Goal: Task Accomplishment & Management: Manage account settings

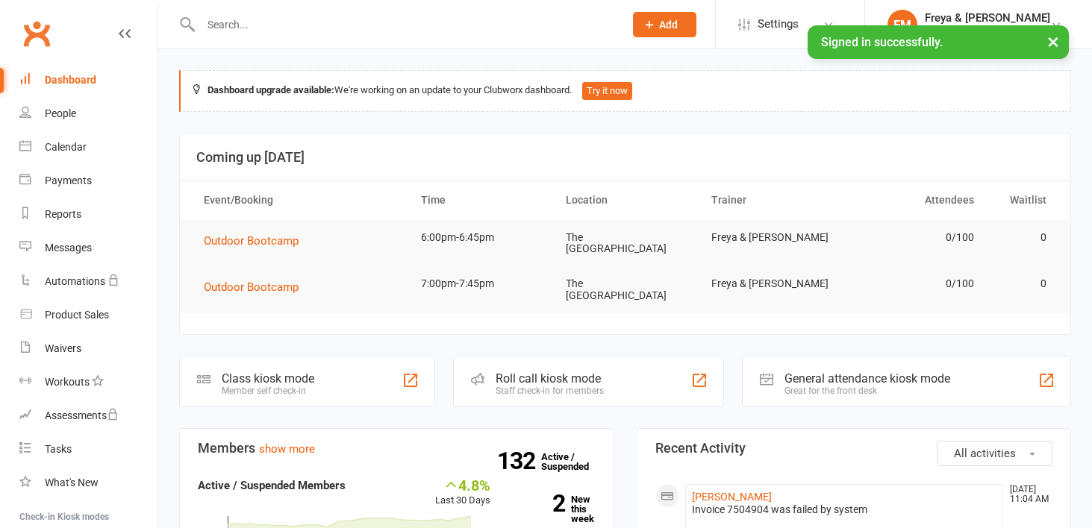
click at [294, 30] on input "text" at bounding box center [404, 24] width 417 height 21
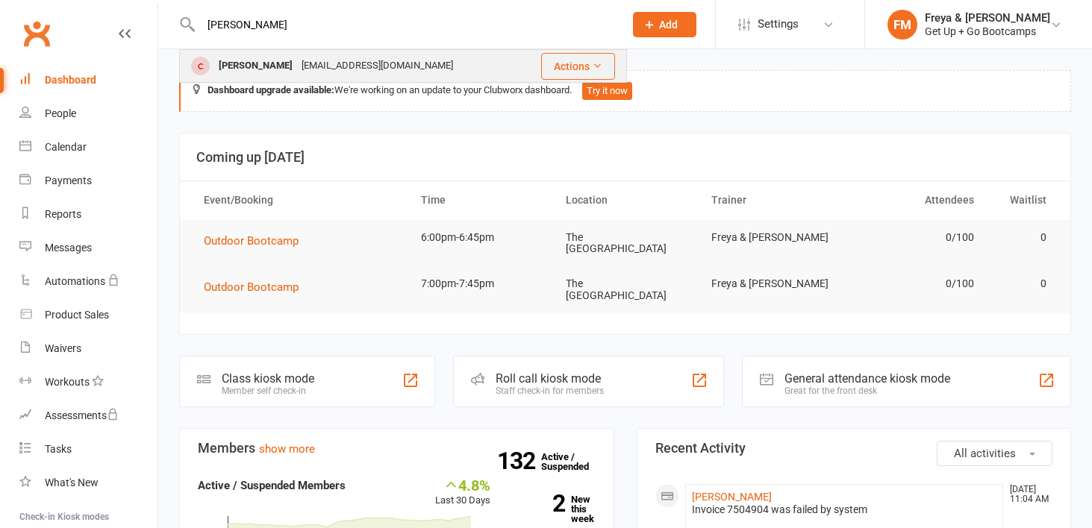
type input "[PERSON_NAME]"
click at [310, 62] on div "[EMAIL_ADDRESS][DOMAIN_NAME]" at bounding box center [377, 66] width 160 height 22
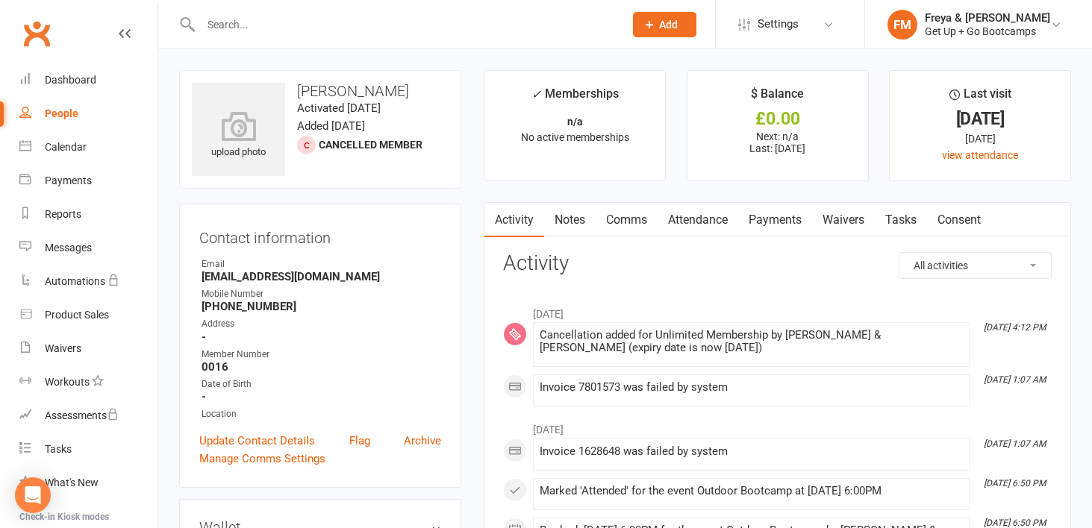
click at [846, 226] on link "Waivers" at bounding box center [843, 220] width 63 height 34
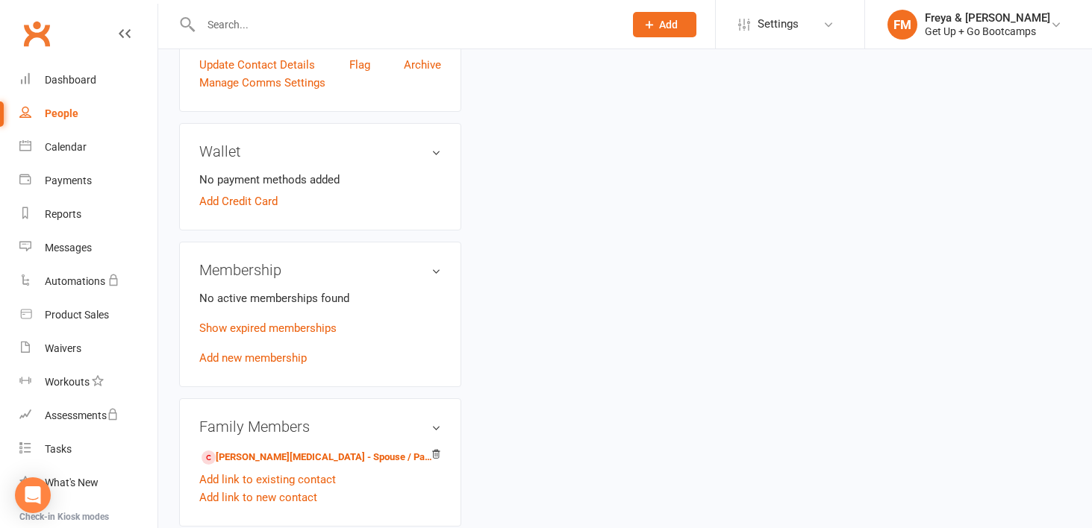
scroll to position [405, 0]
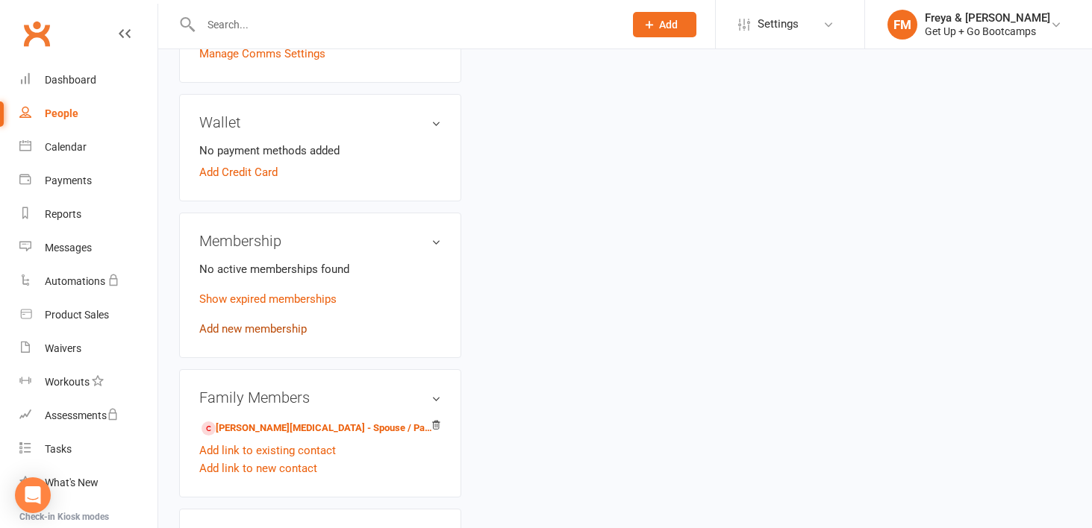
click at [254, 324] on link "Add new membership" at bounding box center [252, 328] width 107 height 13
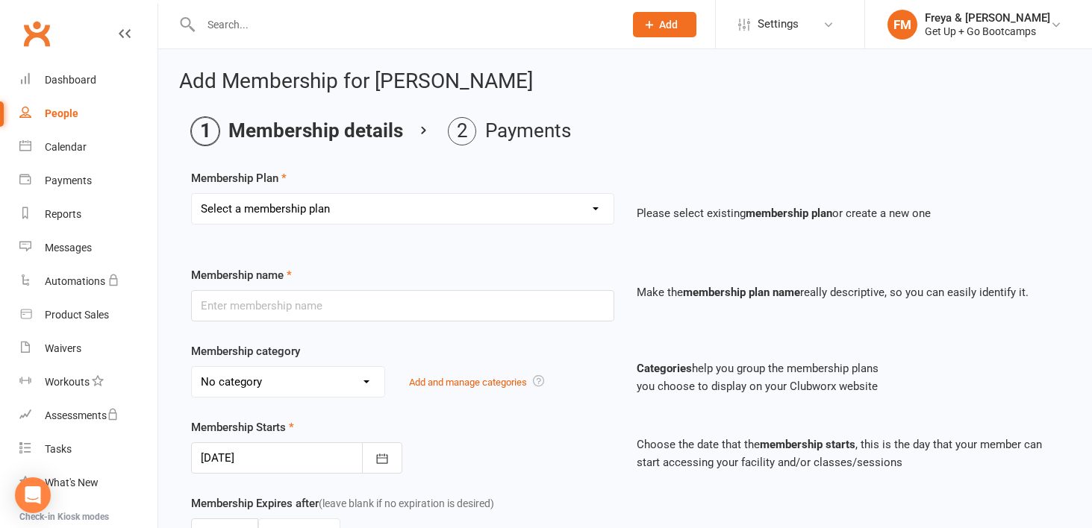
click at [402, 204] on select "Select a membership plan Create new Membership Plan Old Membership: 1 x per wee…" at bounding box center [403, 209] width 422 height 30
select select "2"
click at [192, 194] on select "Select a membership plan Create new Membership Plan Old Membership: 1 x per wee…" at bounding box center [403, 209] width 422 height 30
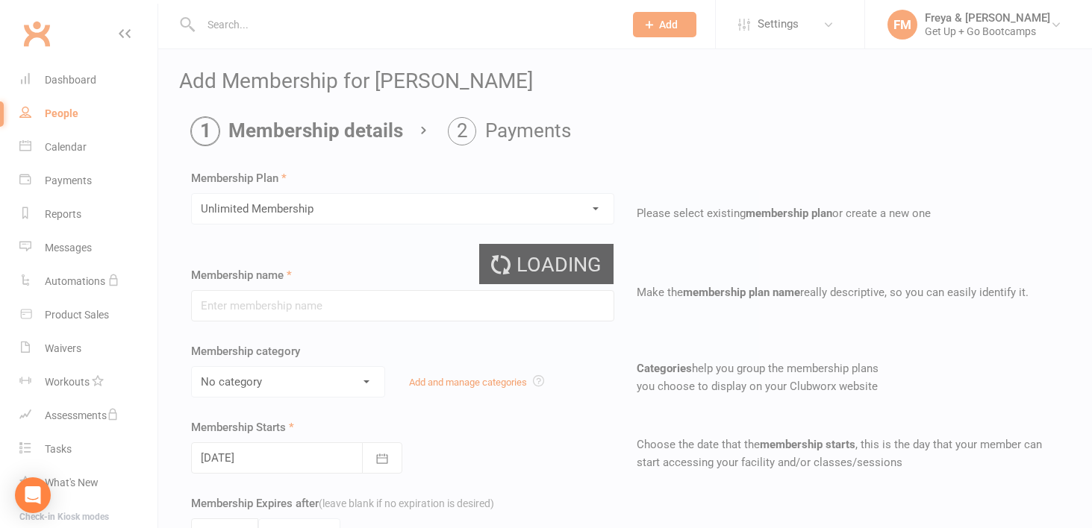
type input "Unlimited Membership"
select select "2"
type input "0"
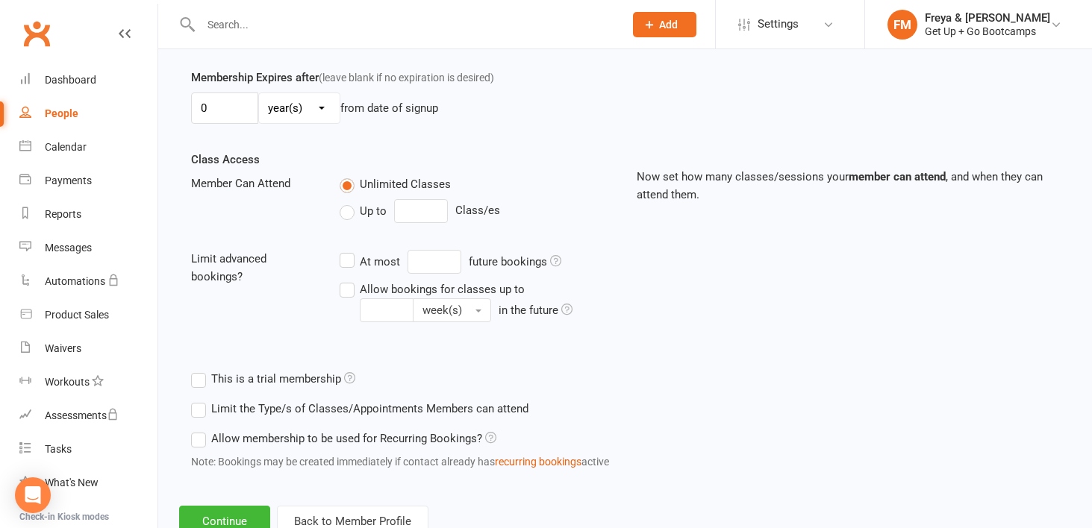
scroll to position [478, 0]
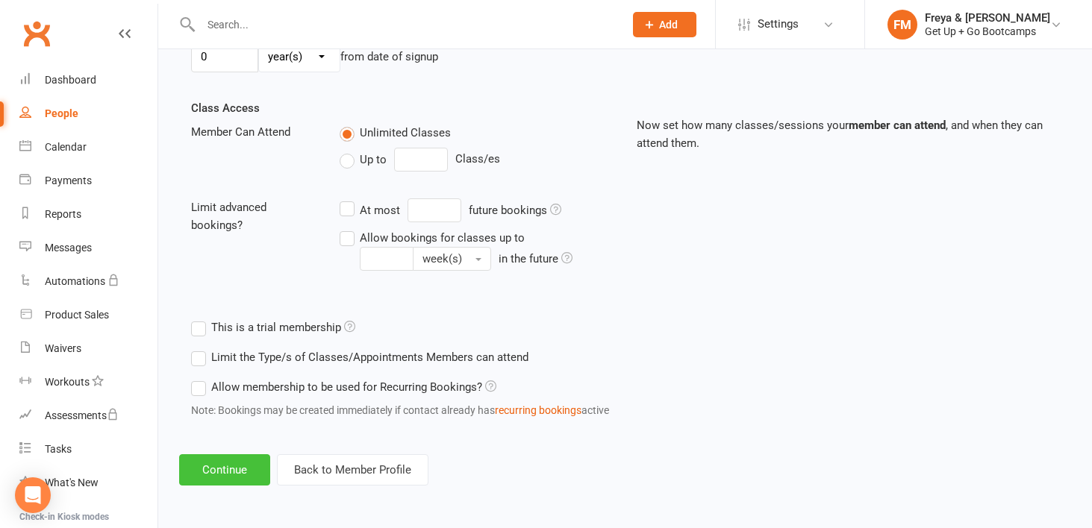
click at [209, 463] on button "Continue" at bounding box center [224, 469] width 91 height 31
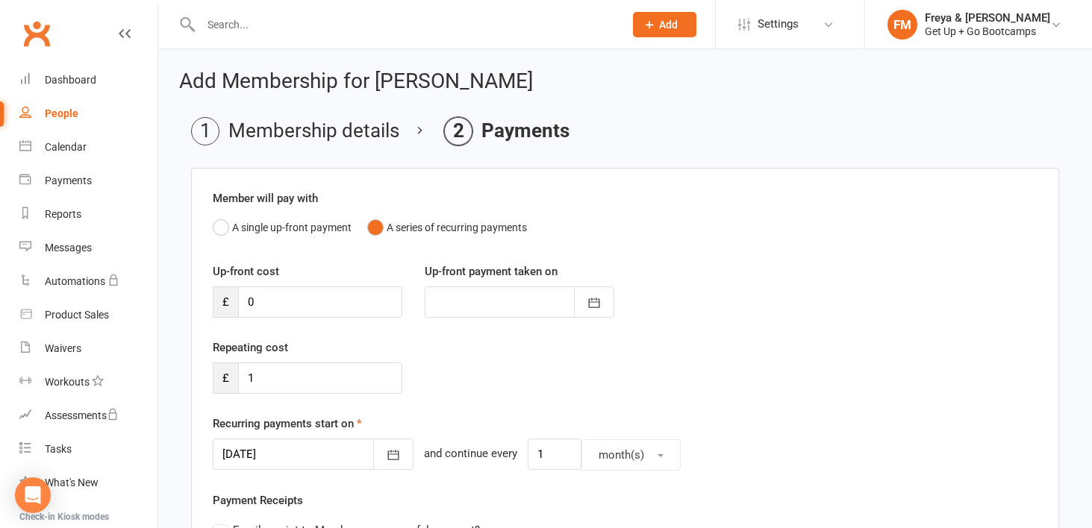
scroll to position [437, 0]
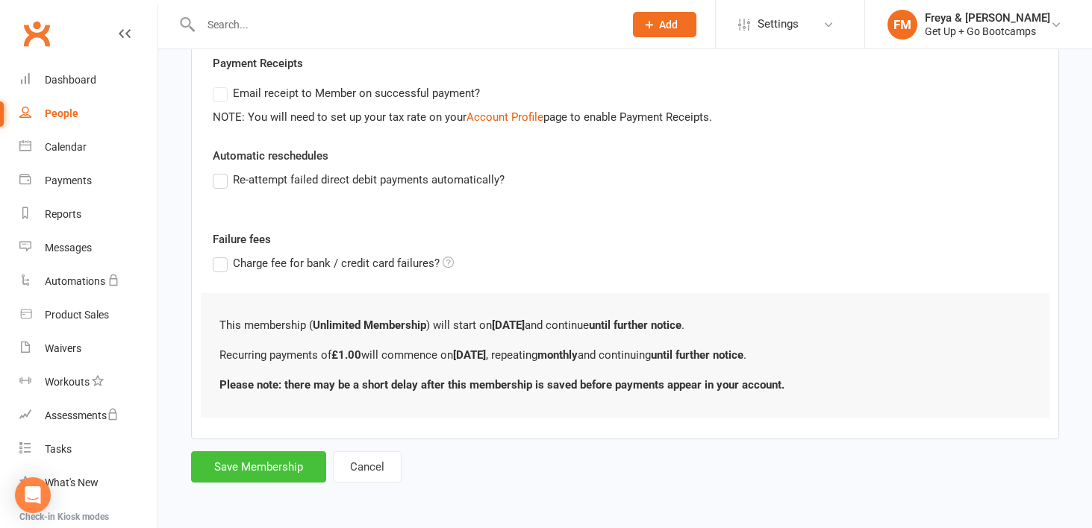
click at [254, 472] on button "Save Membership" at bounding box center [258, 466] width 135 height 31
